Goal: Task Accomplishment & Management: Manage account settings

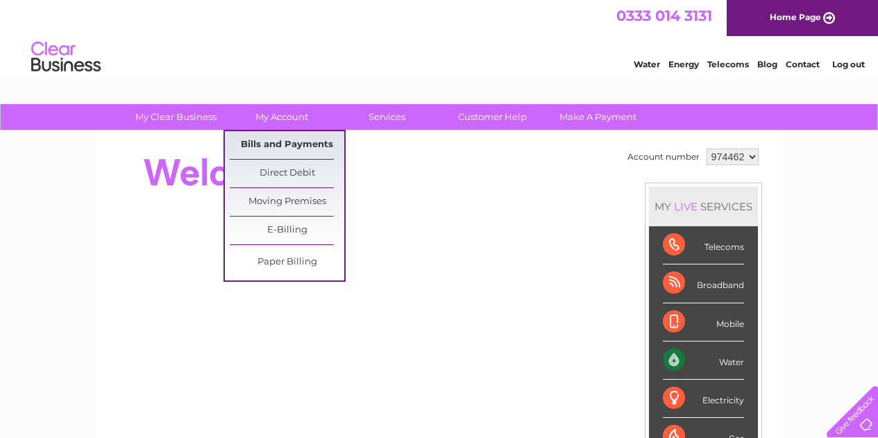
click at [282, 140] on link "Bills and Payments" at bounding box center [287, 145] width 115 height 28
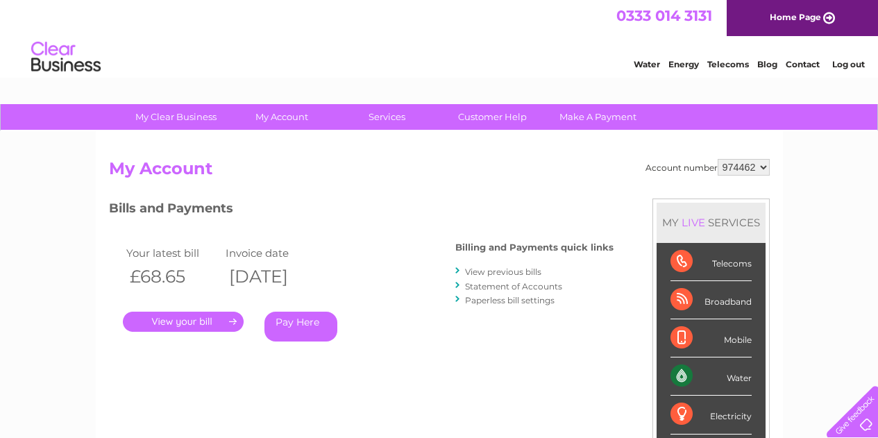
click at [180, 319] on link "." at bounding box center [183, 322] width 121 height 20
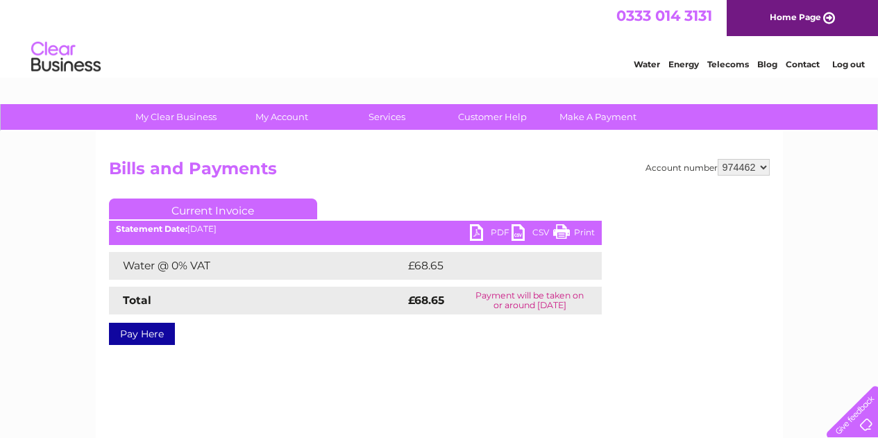
click at [474, 228] on link "PDF" at bounding box center [491, 234] width 42 height 20
click at [846, 62] on link "Log out" at bounding box center [848, 64] width 33 height 10
